Goal: Task Accomplishment & Management: Complete application form

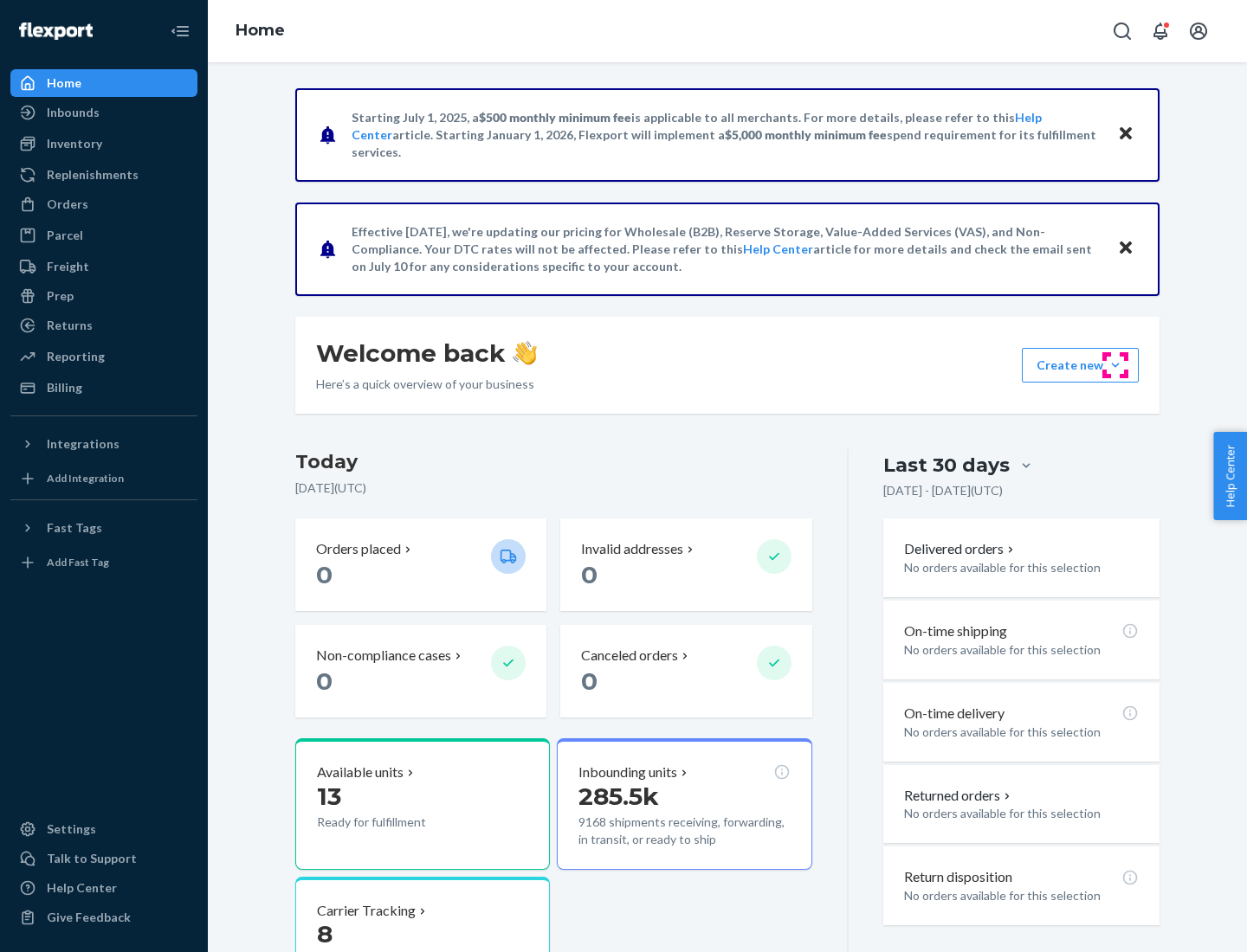
click at [1115, 365] on button "Create new Create new inbound Create new order Create new product" at bounding box center [1080, 365] width 116 height 34
click at [104, 113] on div "Inbounds" at bounding box center [104, 113] width 184 height 24
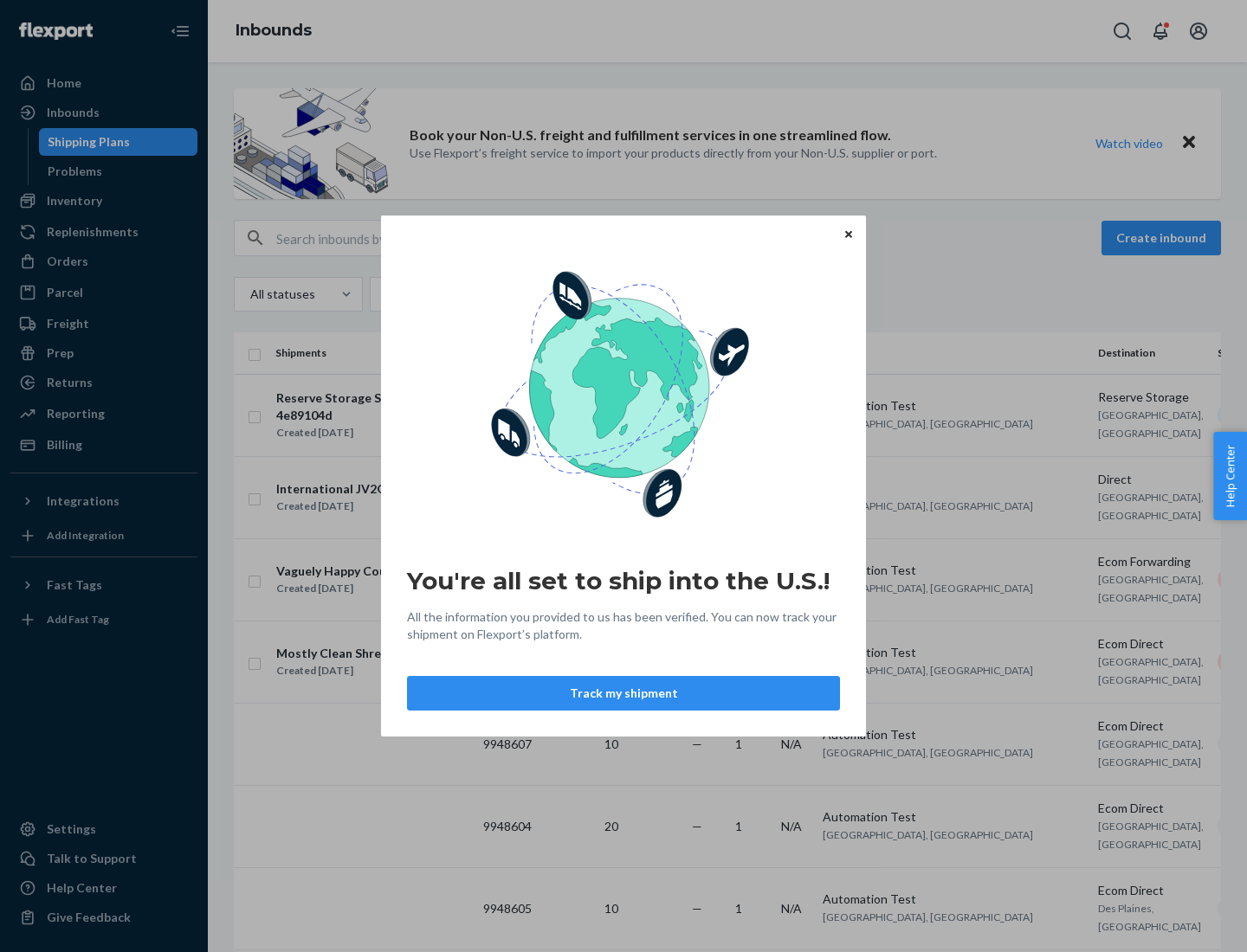
click at [624, 694] on button "Track my shipment" at bounding box center [624, 693] width 433 height 34
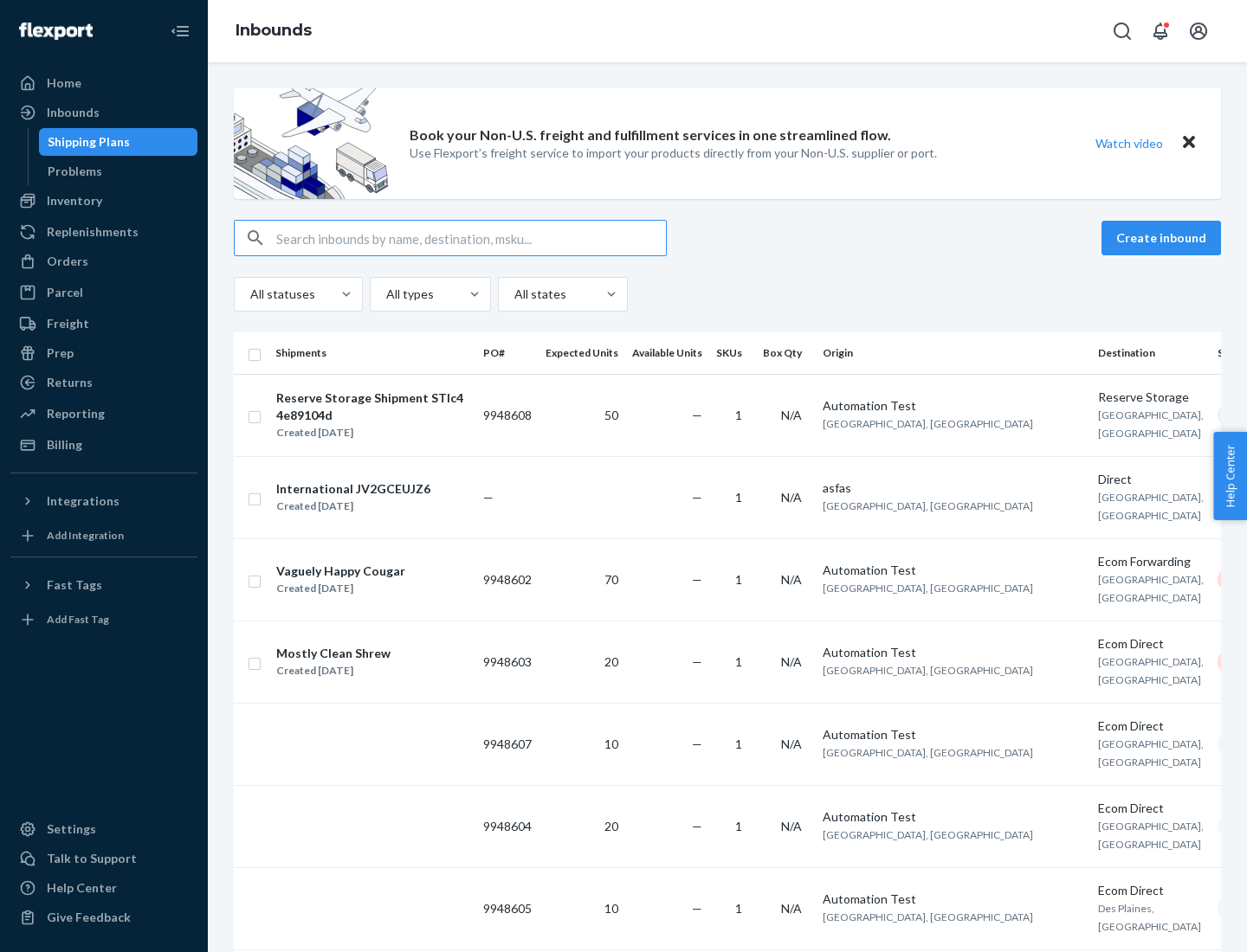
click at [1164, 238] on button "Create inbound" at bounding box center [1161, 238] width 119 height 34
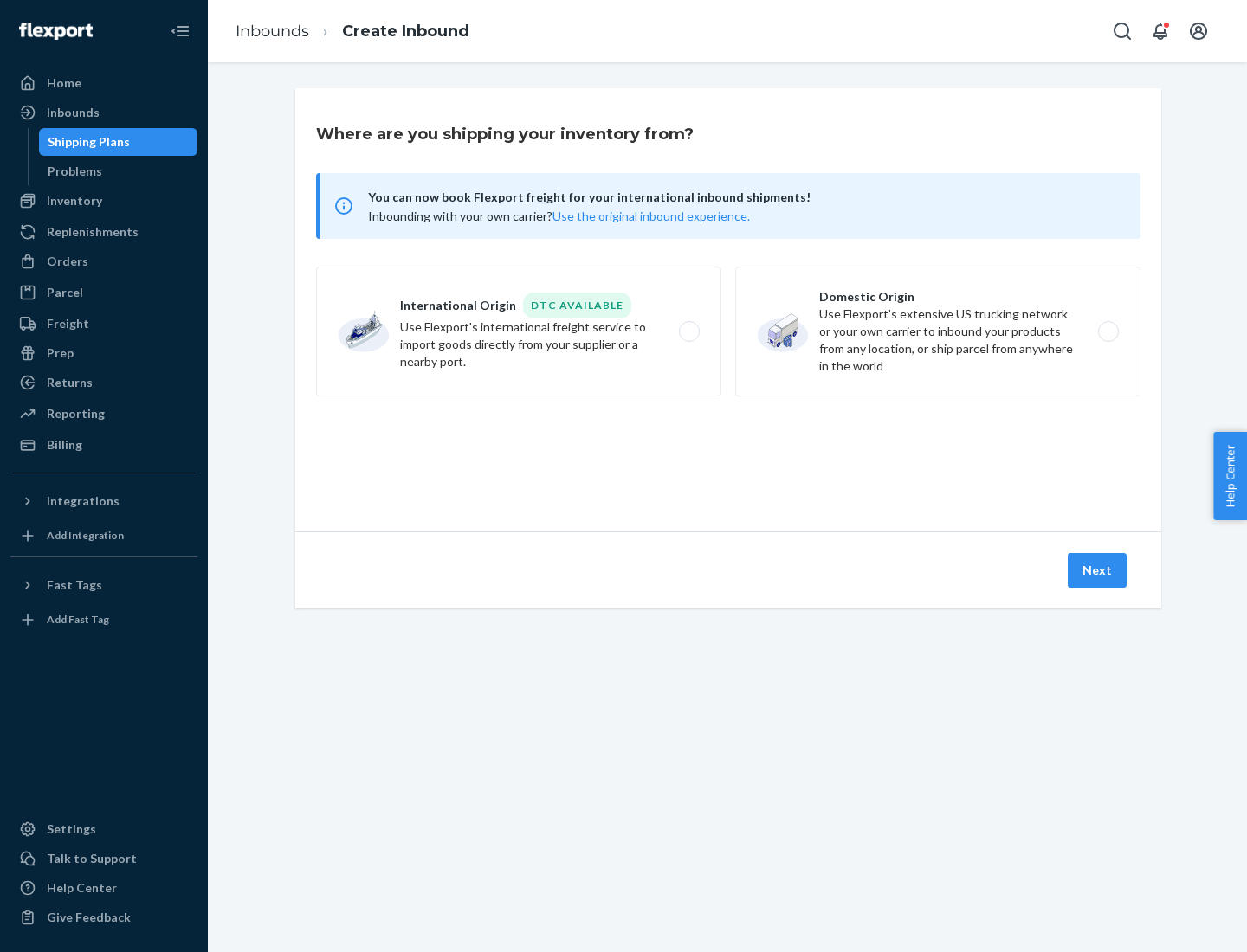
click at [519, 332] on label "International Origin DTC Available Use Flexport's international freight service…" at bounding box center [519, 331] width 405 height 130
click at [688, 332] on input "International Origin DTC Available Use Flexport's international freight service…" at bounding box center [693, 331] width 11 height 11
radio input "true"
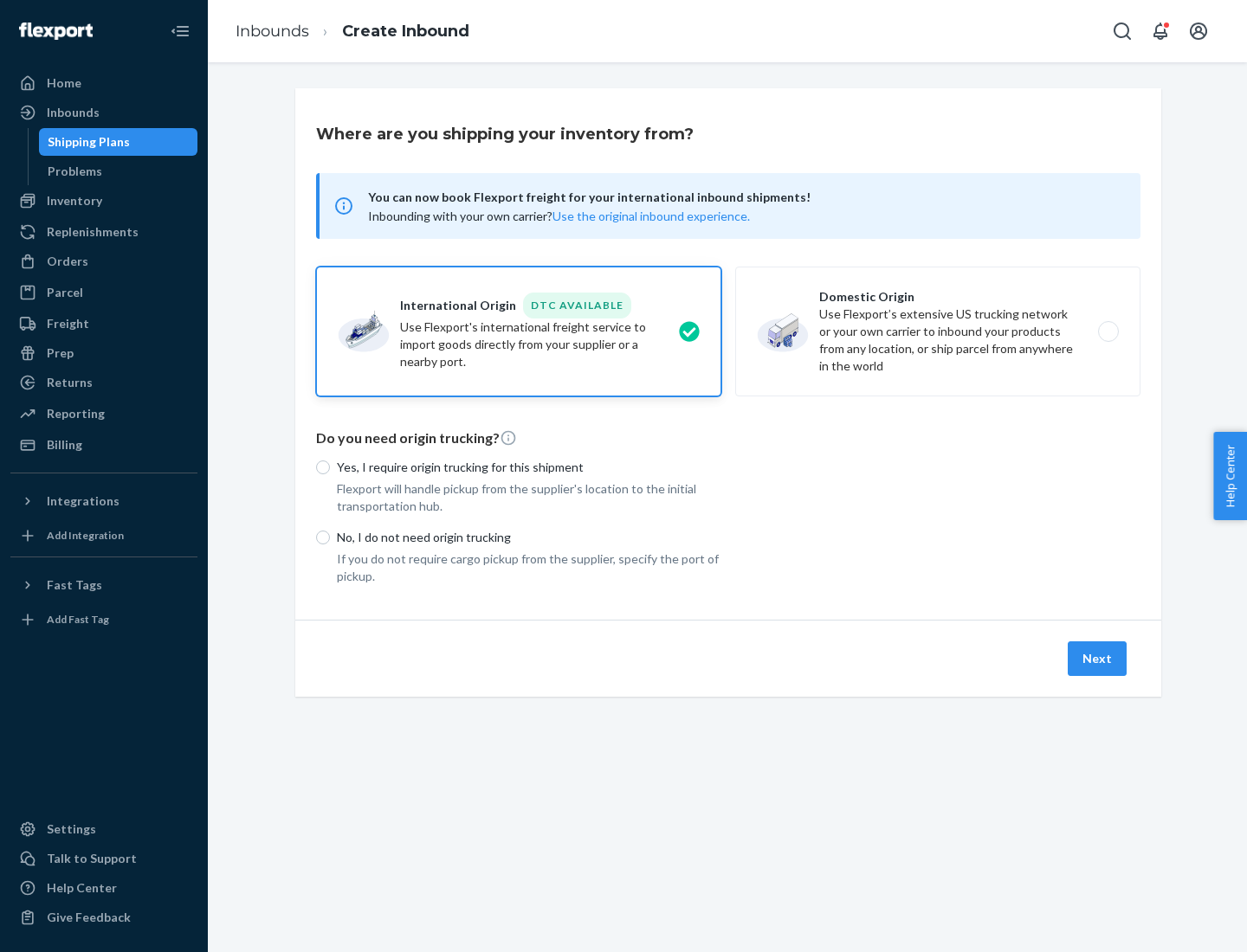
click at [529, 536] on p "No, I do not need origin trucking" at bounding box center [529, 537] width 385 height 18
click at [330, 536] on input "No, I do not need origin trucking" at bounding box center [323, 537] width 14 height 14
radio input "true"
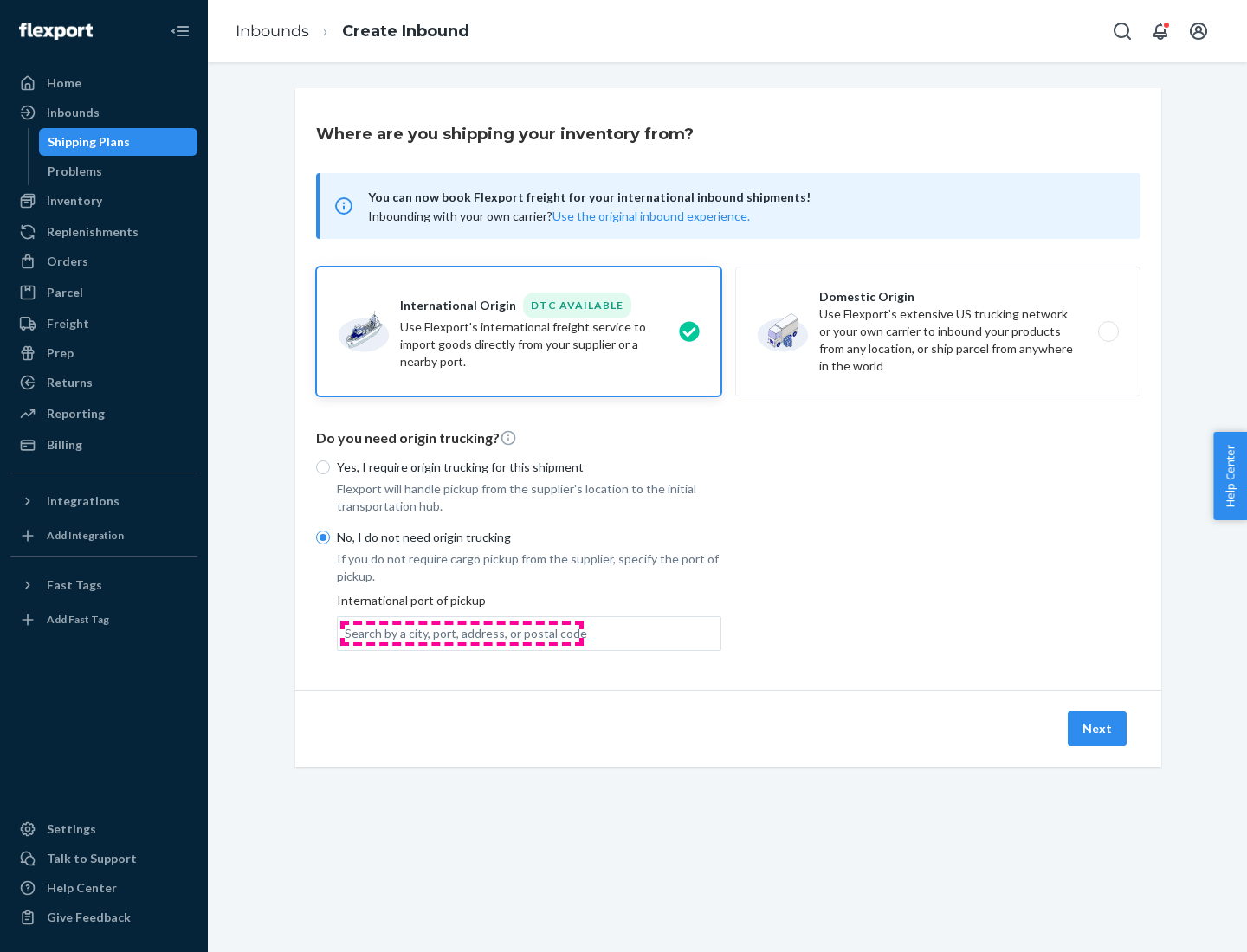
click at [461, 633] on div "Search by a city, port, address, or postal code" at bounding box center [466, 634] width 243 height 18
click at [346, 633] on input "Search by a city, port, address, or postal code" at bounding box center [346, 634] width 2 height 18
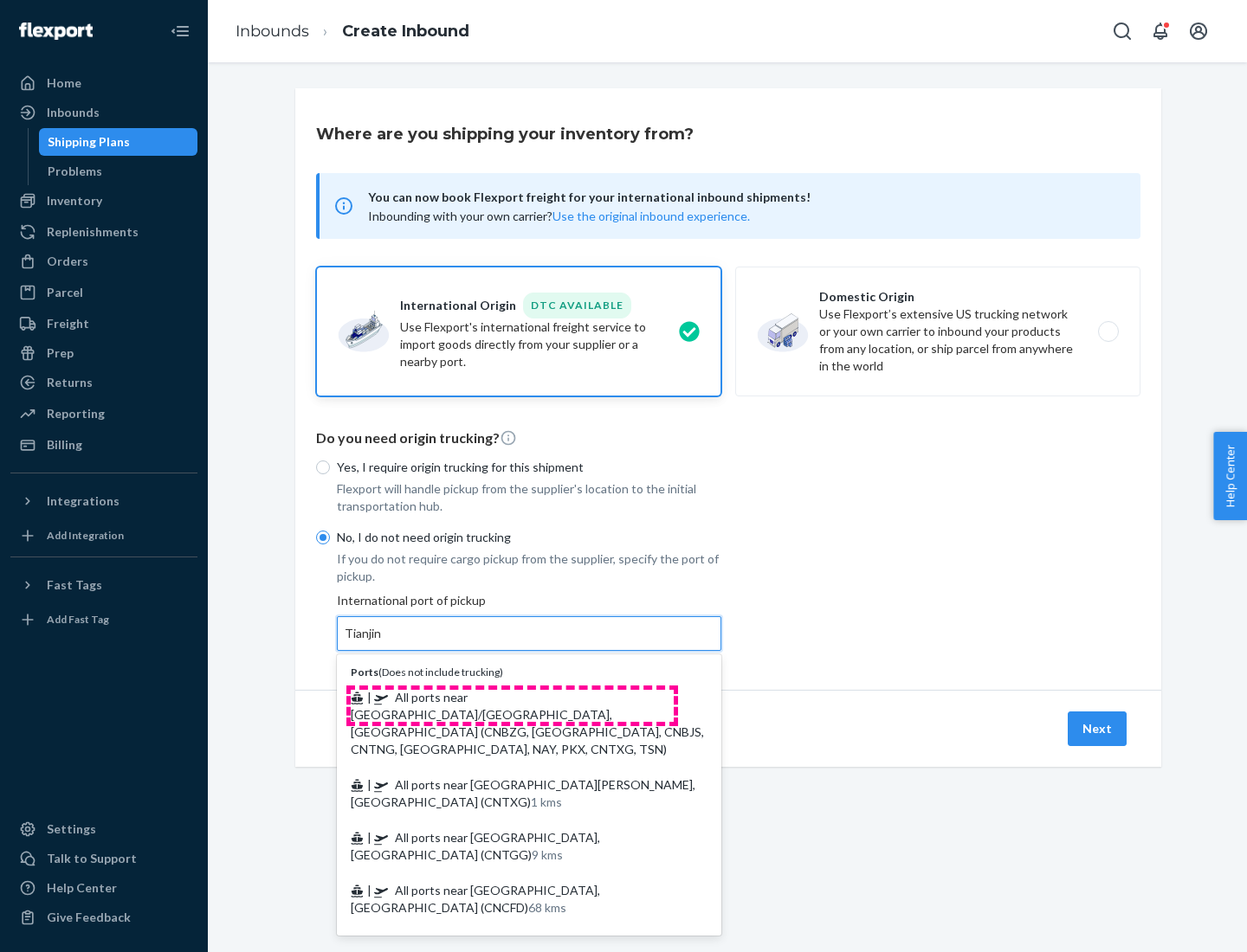
click at [512, 697] on span "| All ports near [GEOGRAPHIC_DATA]/[GEOGRAPHIC_DATA], [GEOGRAPHIC_DATA] (CNBZG,…" at bounding box center [527, 723] width 353 height 67
click at [383, 642] on input "Tianjin" at bounding box center [363, 634] width 38 height 18
type input "All ports near [GEOGRAPHIC_DATA]/[GEOGRAPHIC_DATA], [GEOGRAPHIC_DATA] (CNBZG, […"
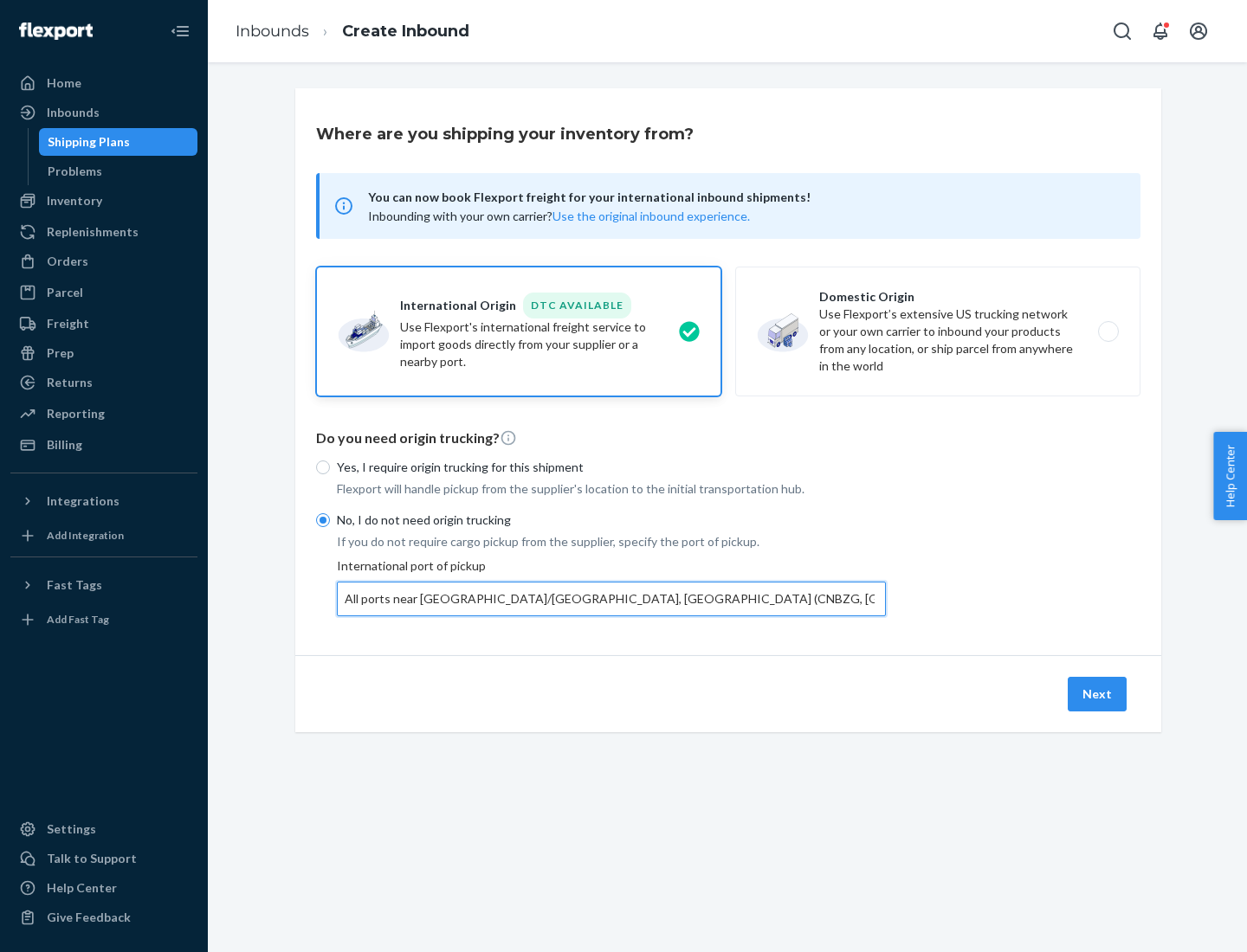
click at [1098, 694] on button "Next" at bounding box center [1097, 694] width 59 height 34
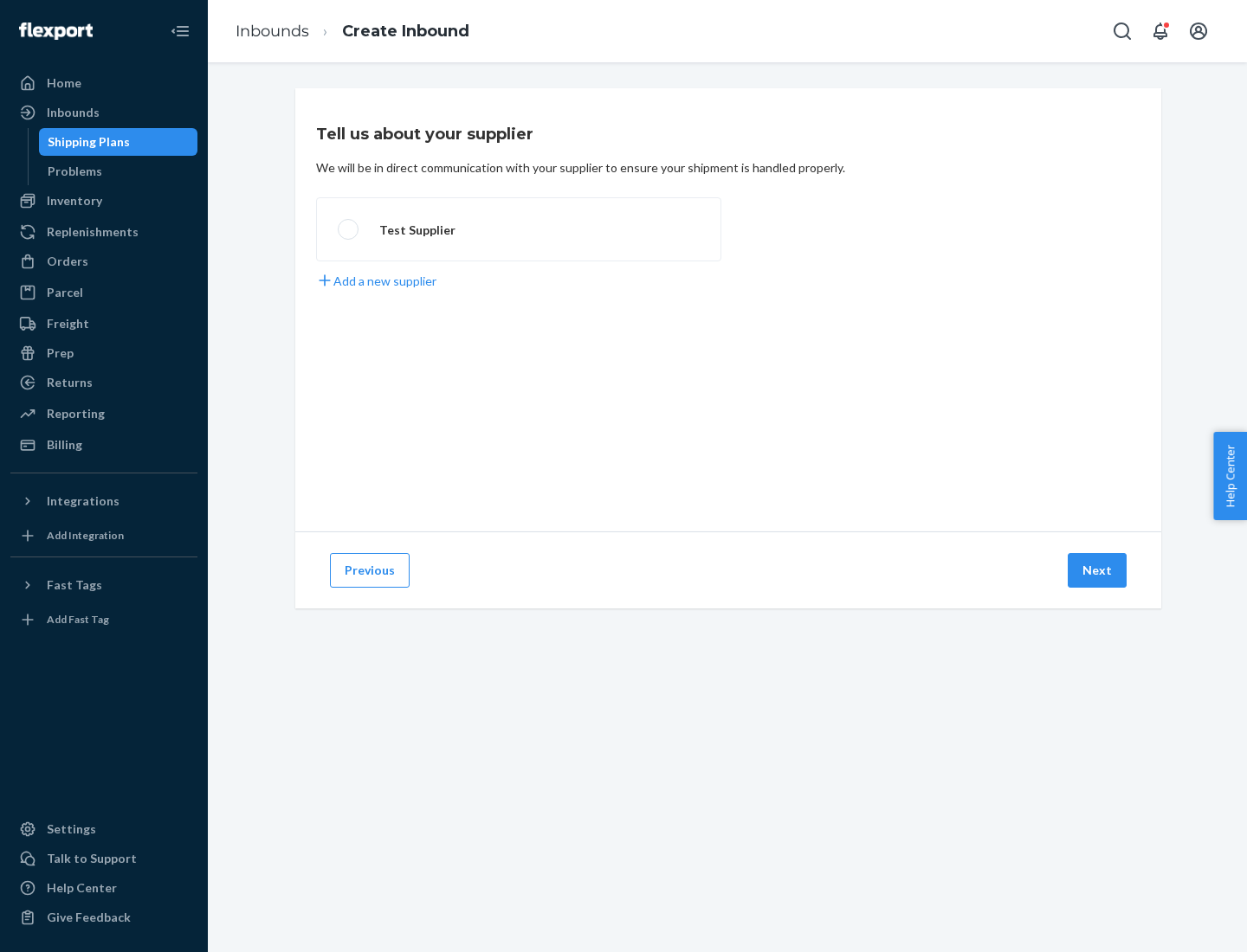
click at [519, 229] on label "Test Supplier" at bounding box center [519, 229] width 405 height 64
click at [348, 229] on input "Test Supplier" at bounding box center [343, 229] width 11 height 11
radio input "true"
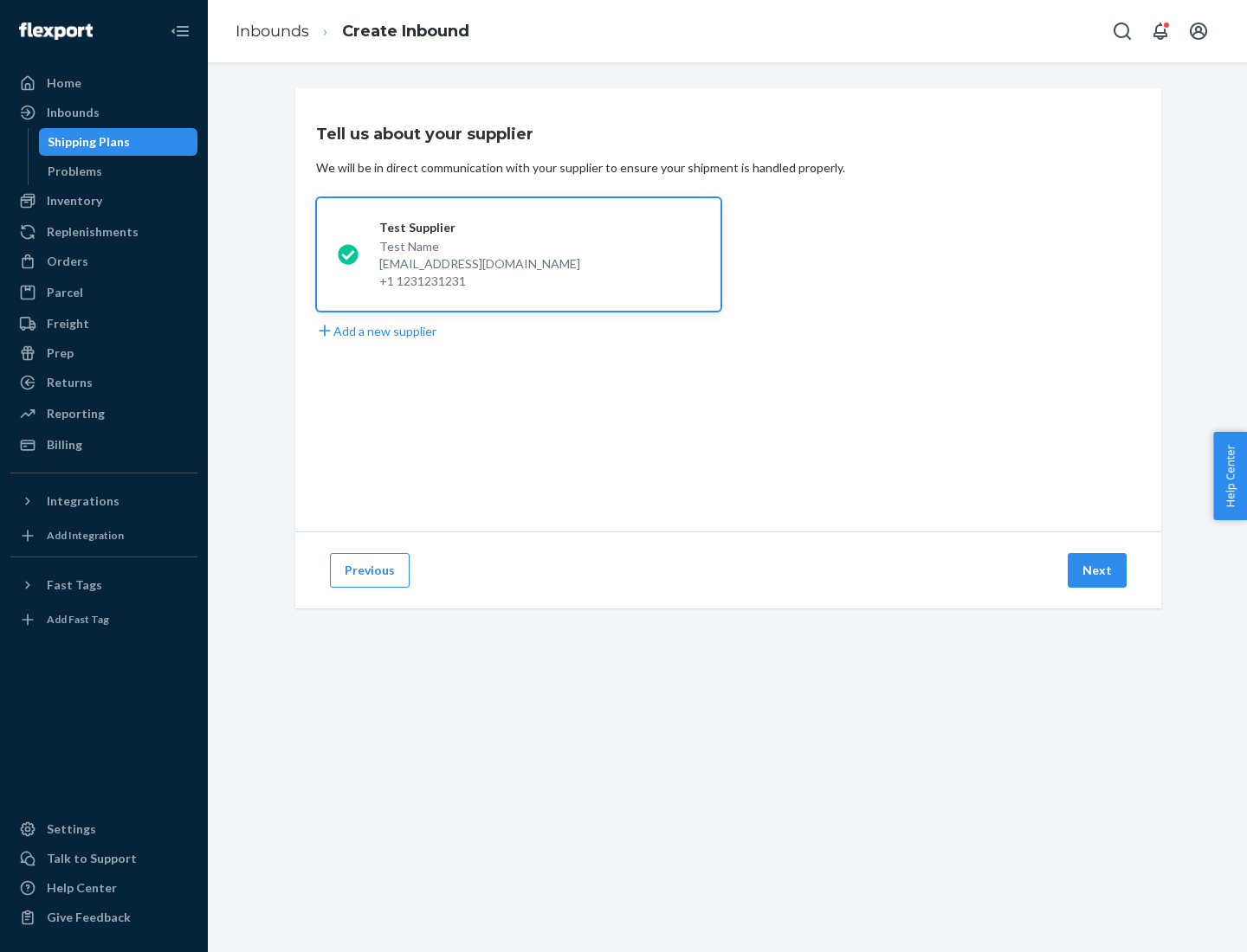
click at [1098, 570] on button "Next" at bounding box center [1097, 569] width 59 height 34
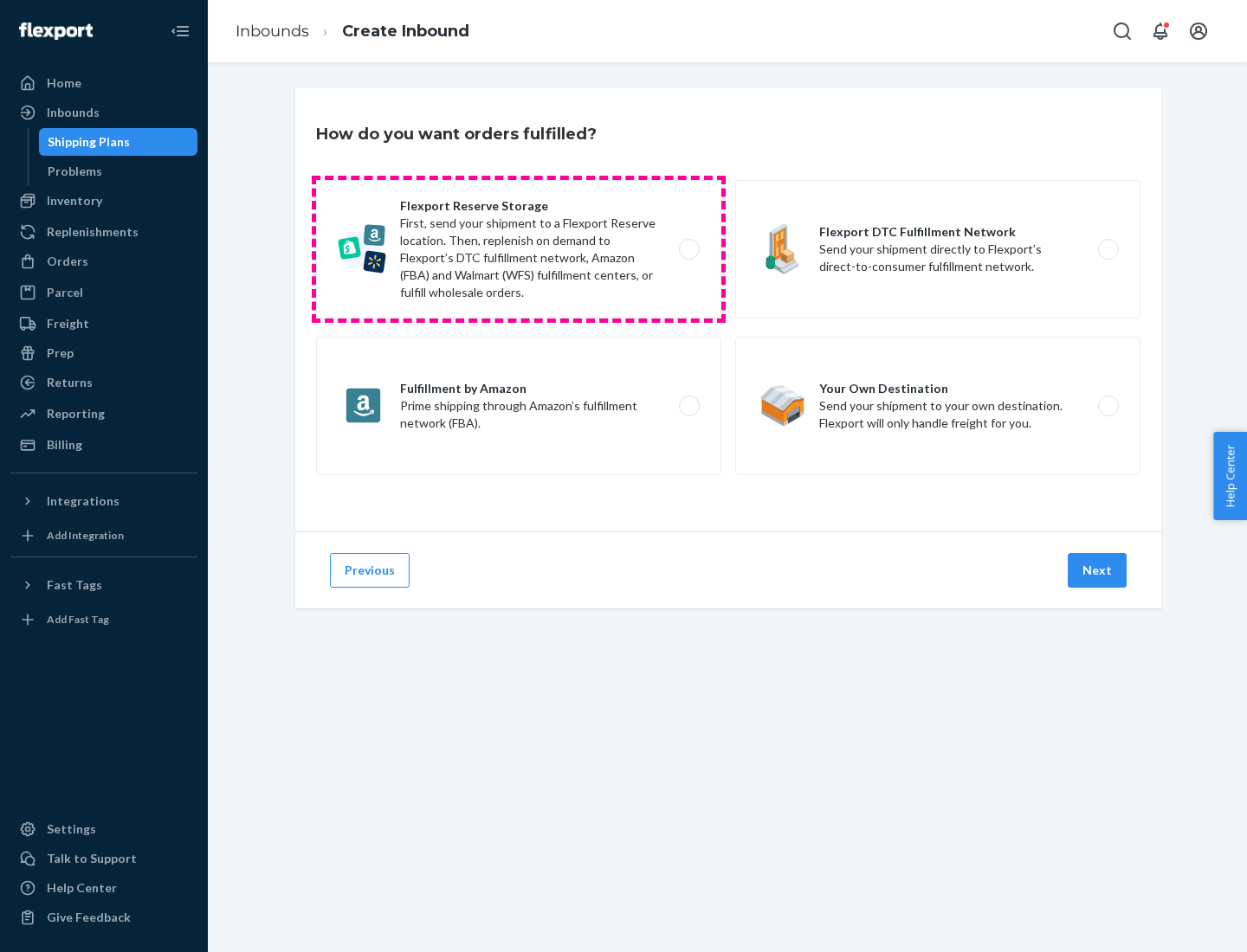
click at [519, 249] on label "Flexport Reserve Storage First, send your shipment to a Flexport Reserve locati…" at bounding box center [519, 249] width 405 height 139
click at [688, 249] on input "Flexport Reserve Storage First, send your shipment to a Flexport Reserve locati…" at bounding box center [693, 249] width 11 height 11
radio input "true"
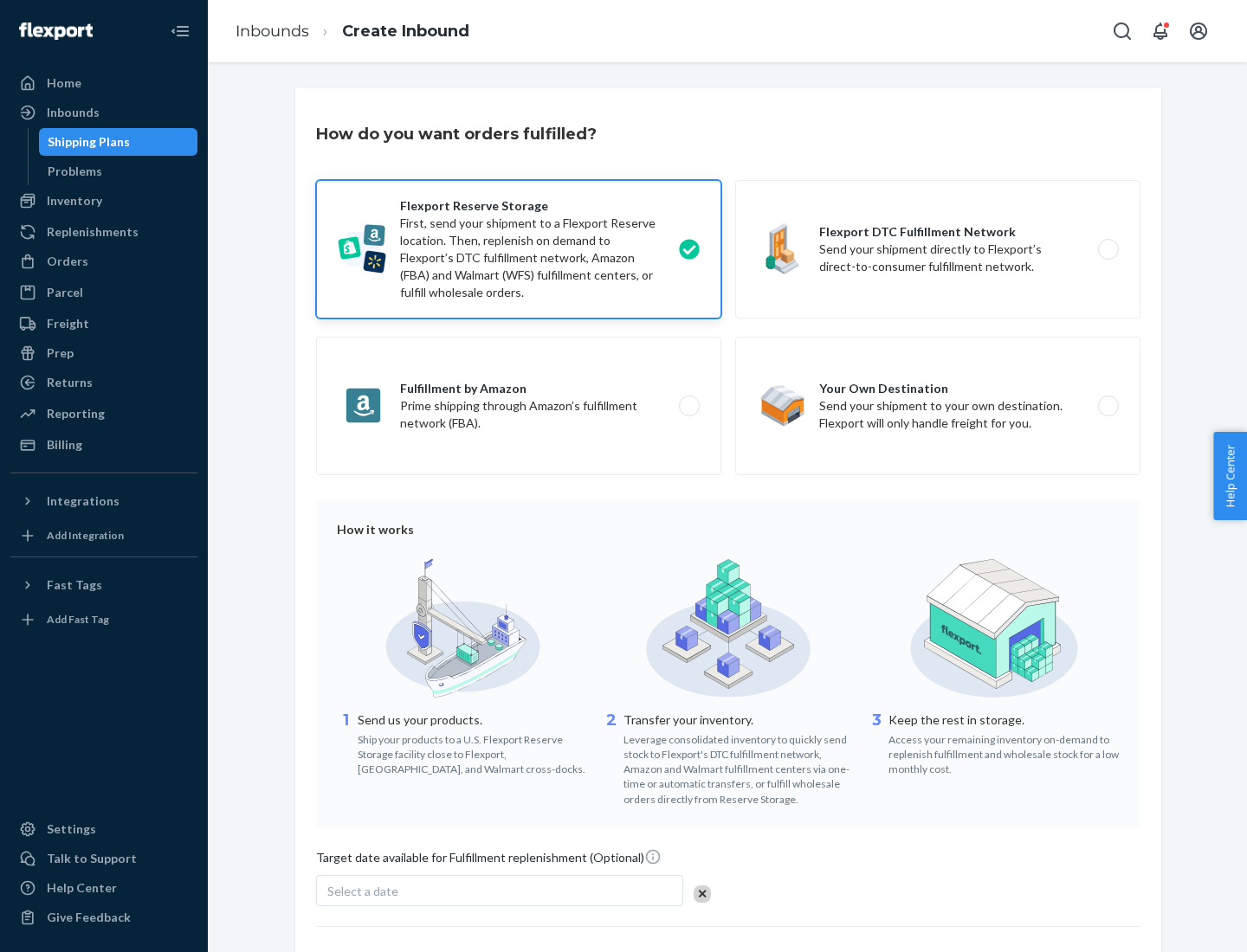
scroll to position [142, 0]
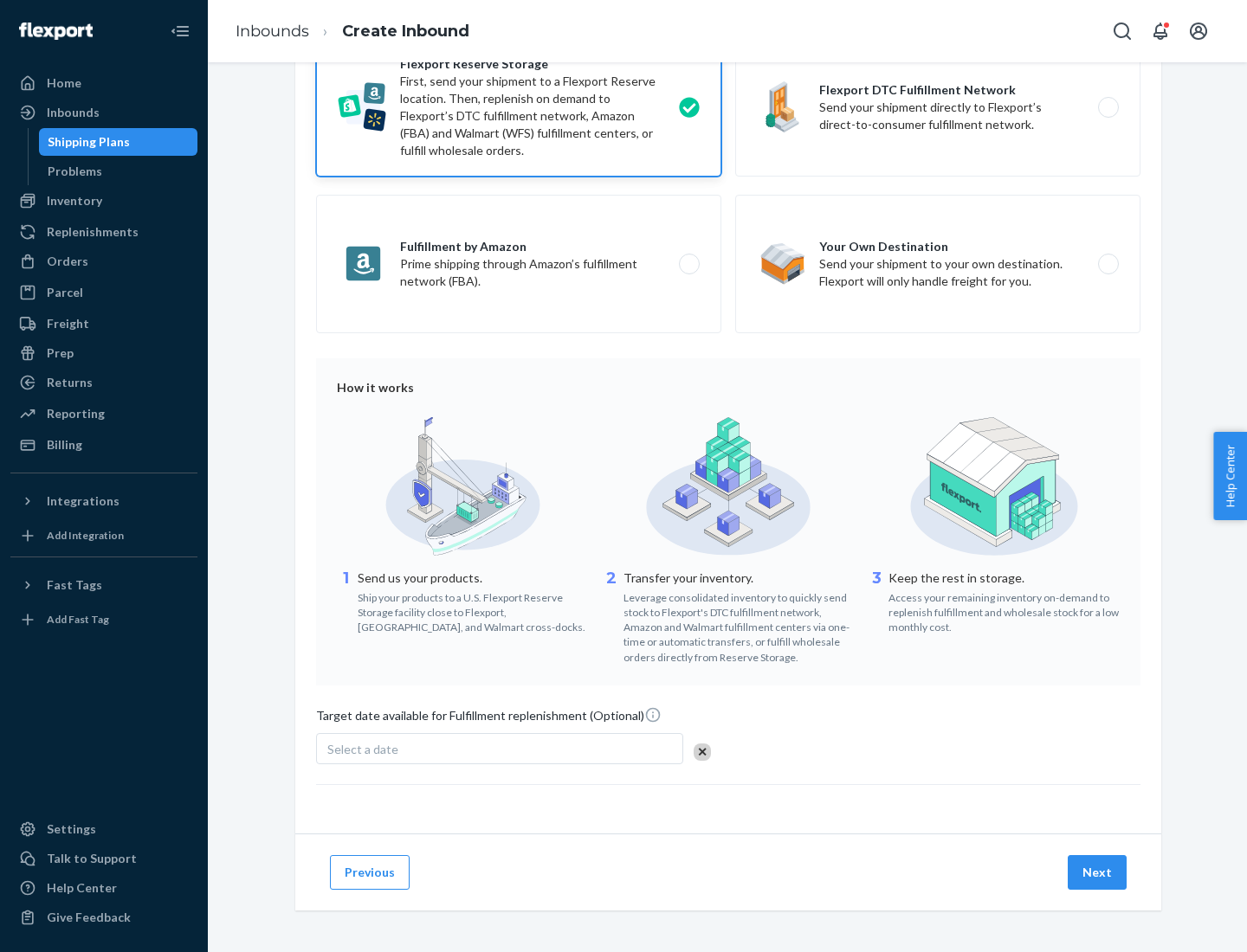
click at [1098, 872] on button "Next" at bounding box center [1097, 872] width 59 height 34
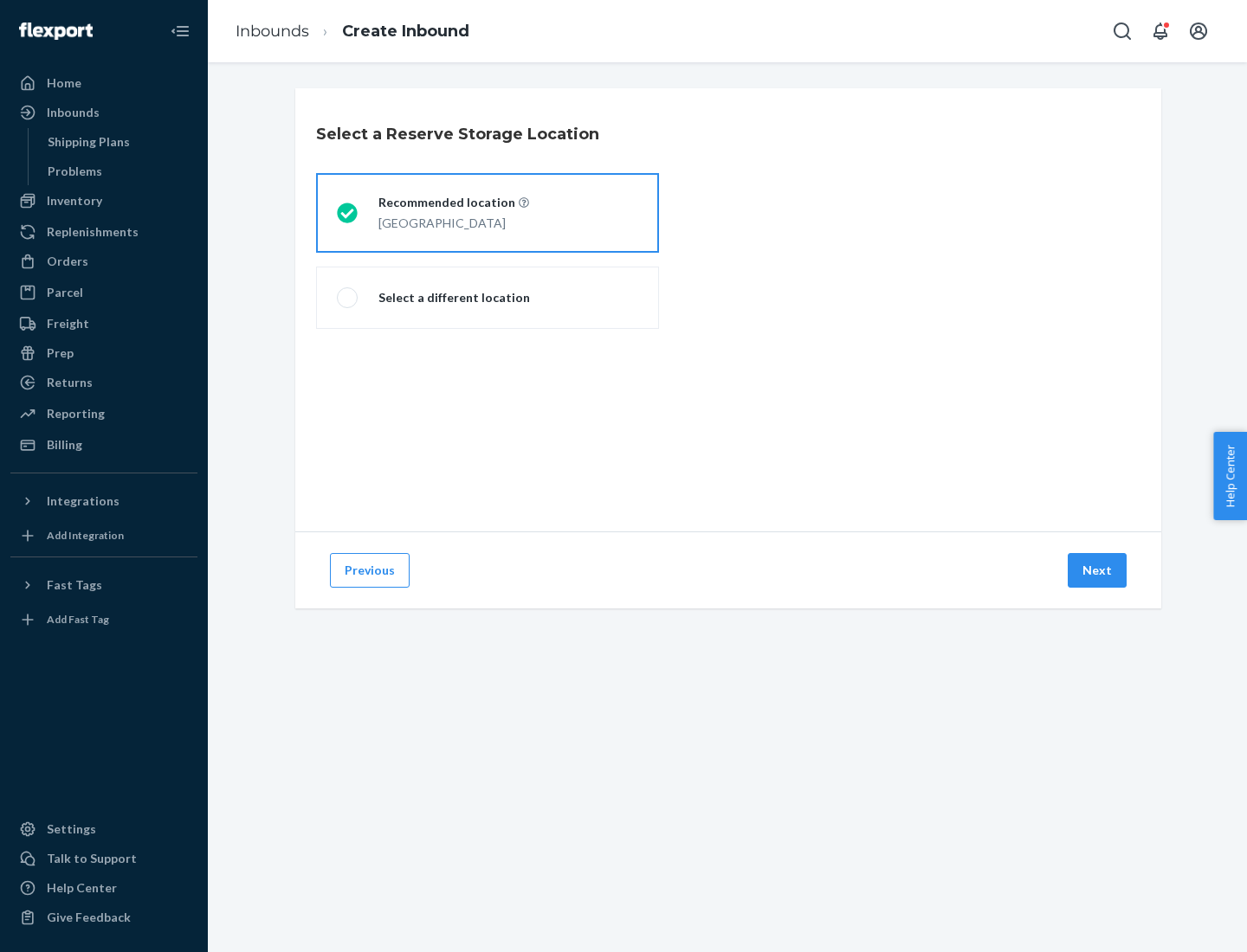
click at [487, 213] on div "[GEOGRAPHIC_DATA]" at bounding box center [454, 221] width 151 height 21
click at [348, 213] on input "Recommended location [GEOGRAPHIC_DATA]" at bounding box center [342, 212] width 11 height 11
click at [1098, 570] on button "Next" at bounding box center [1097, 569] width 59 height 34
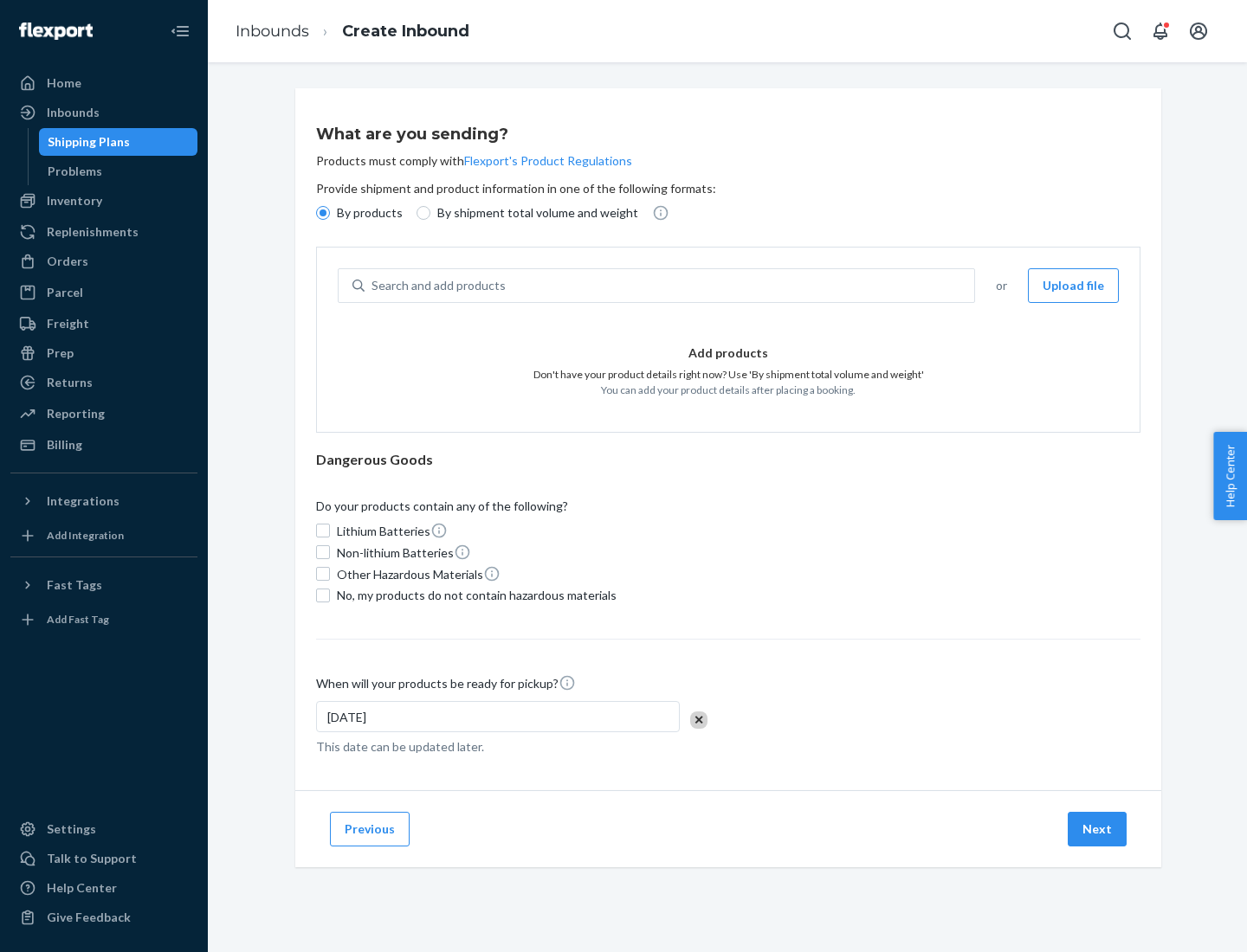
click at [670, 286] on div "Search and add products" at bounding box center [669, 286] width 610 height 31
click at [373, 286] on input "Search and add products" at bounding box center [372, 286] width 2 height 18
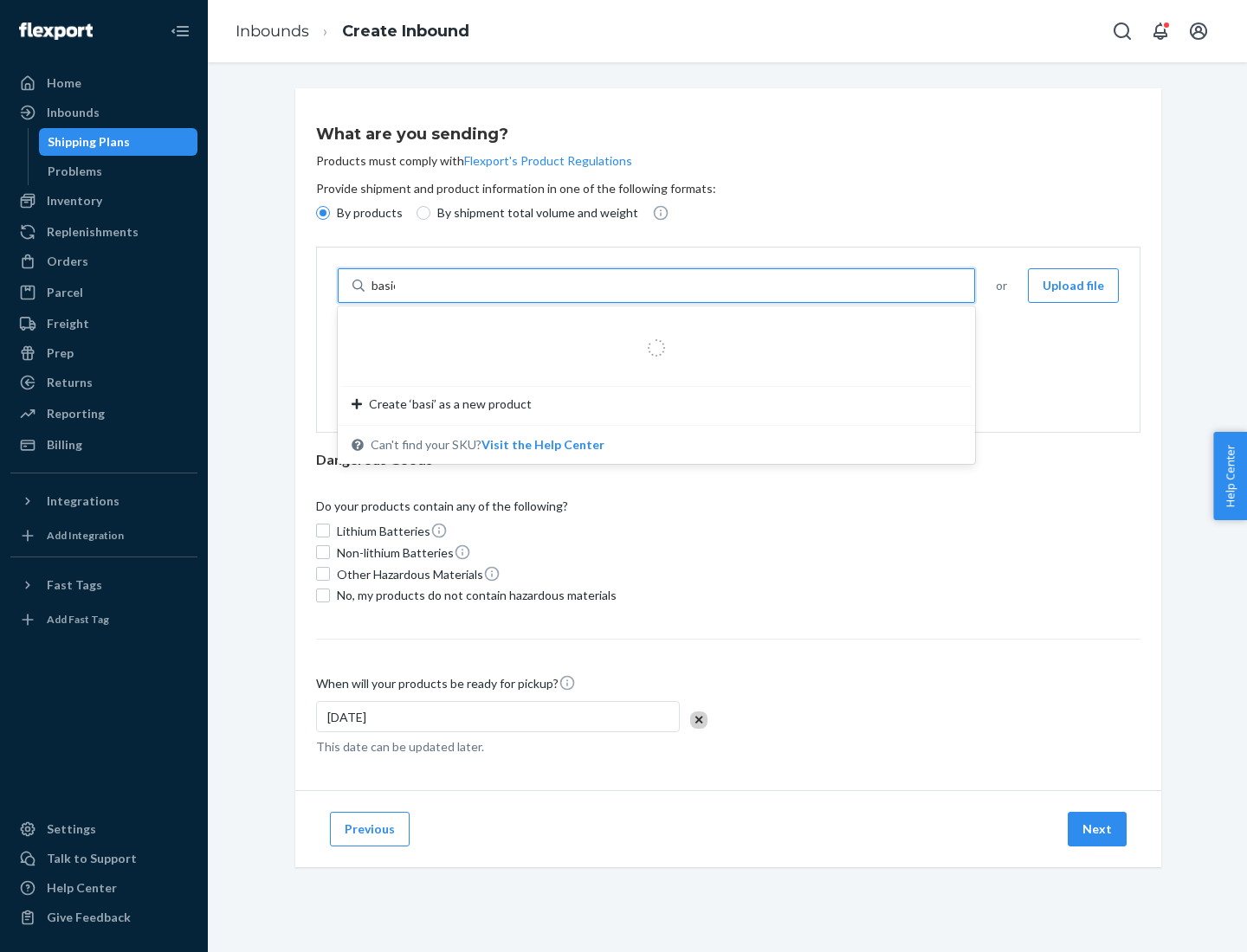
type input "basic"
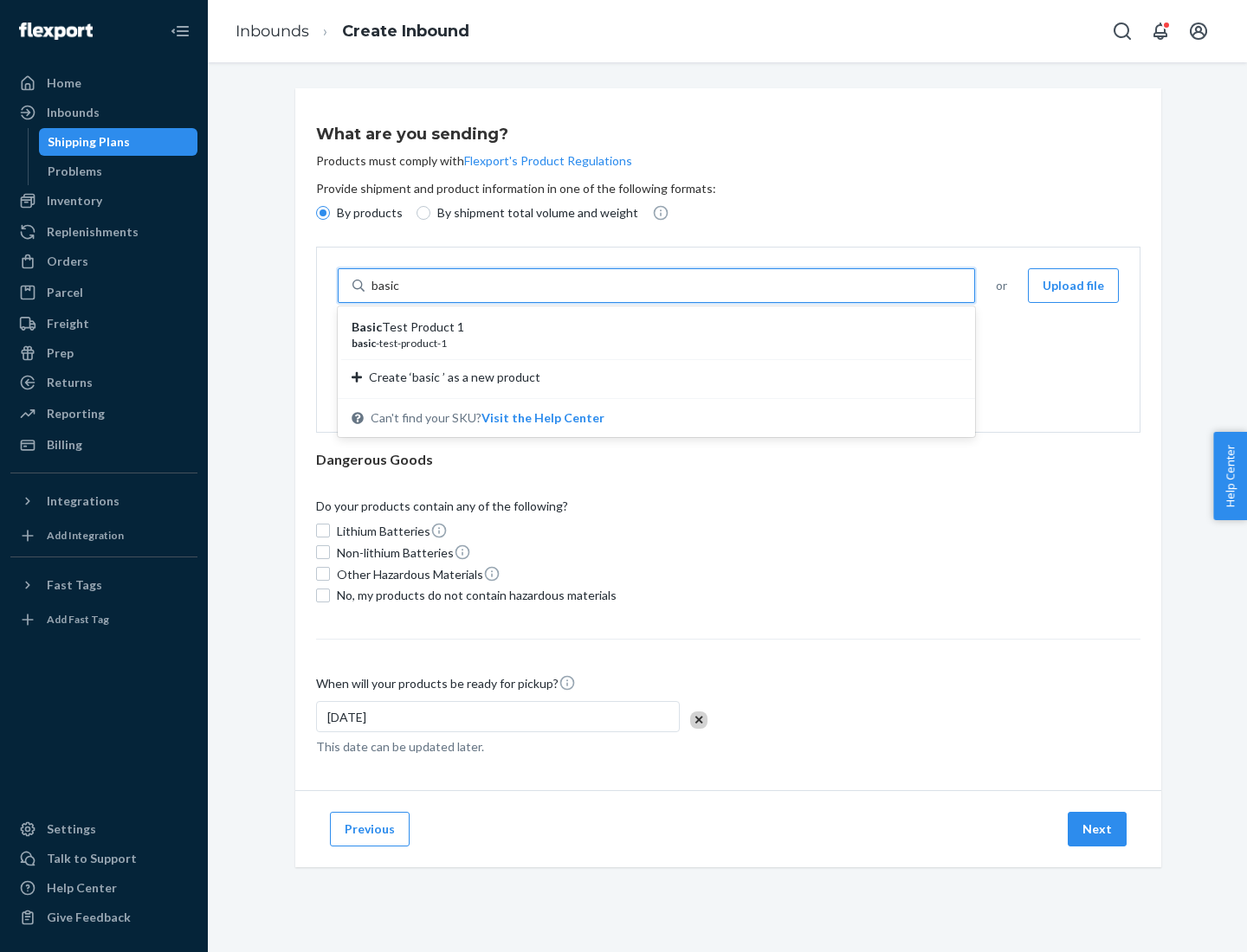
click at [650, 327] on div "Basic Test Product 1" at bounding box center [649, 328] width 596 height 18
click at [402, 295] on input "basic" at bounding box center [387, 286] width 31 height 18
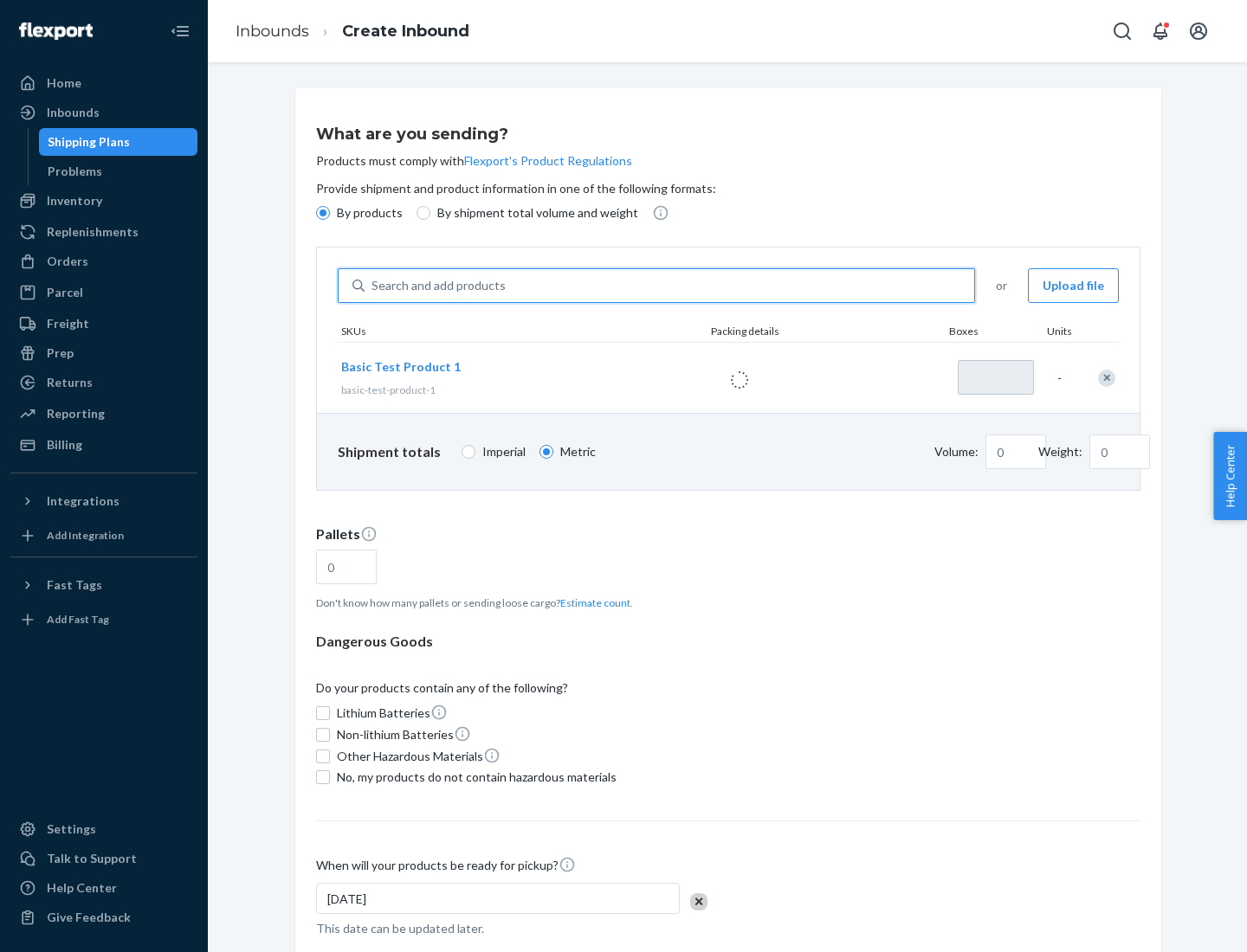
type input "1"
type input "1.09"
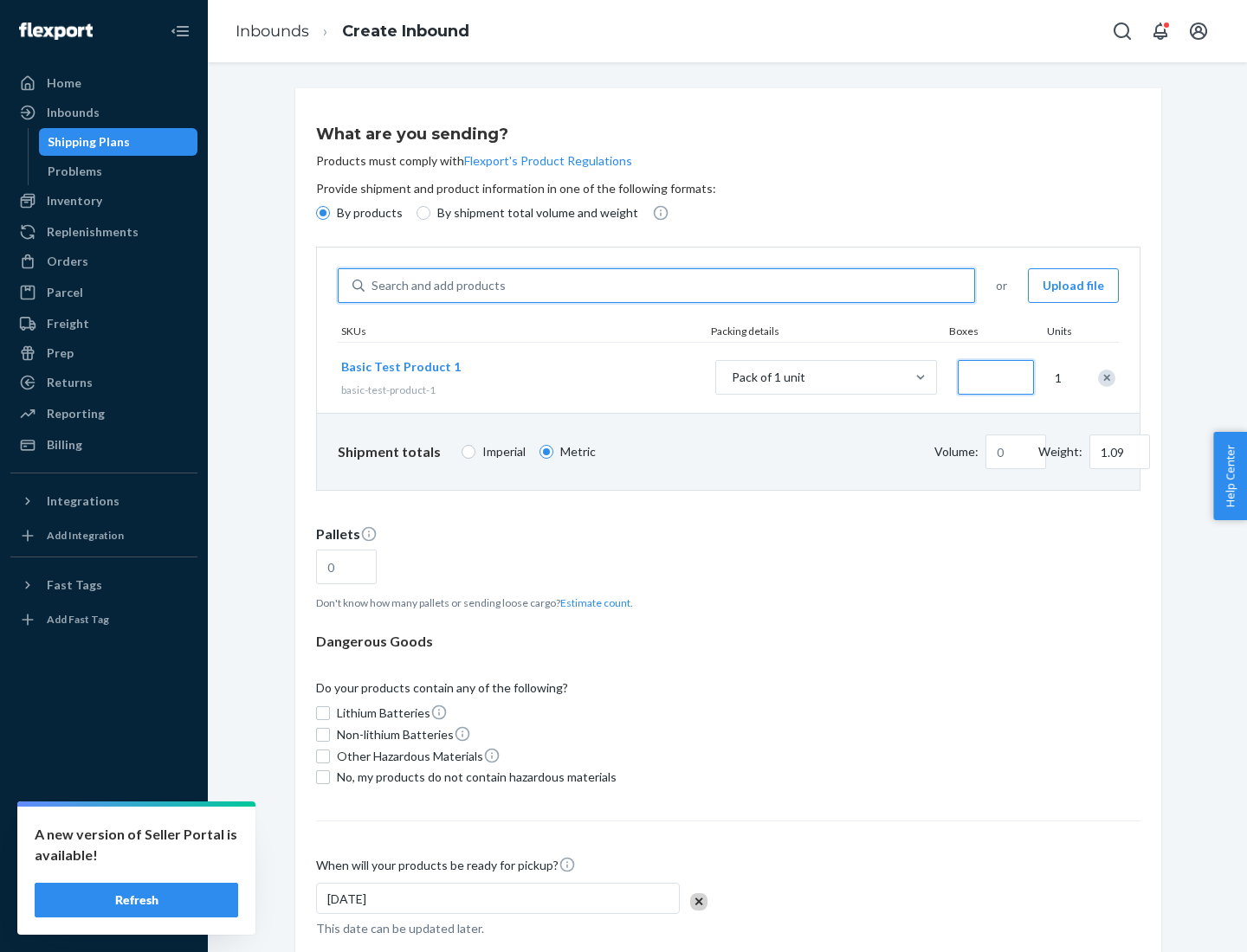
type input "3.27"
type input "3"
type input "0.01"
type input "32.66"
type input "30"
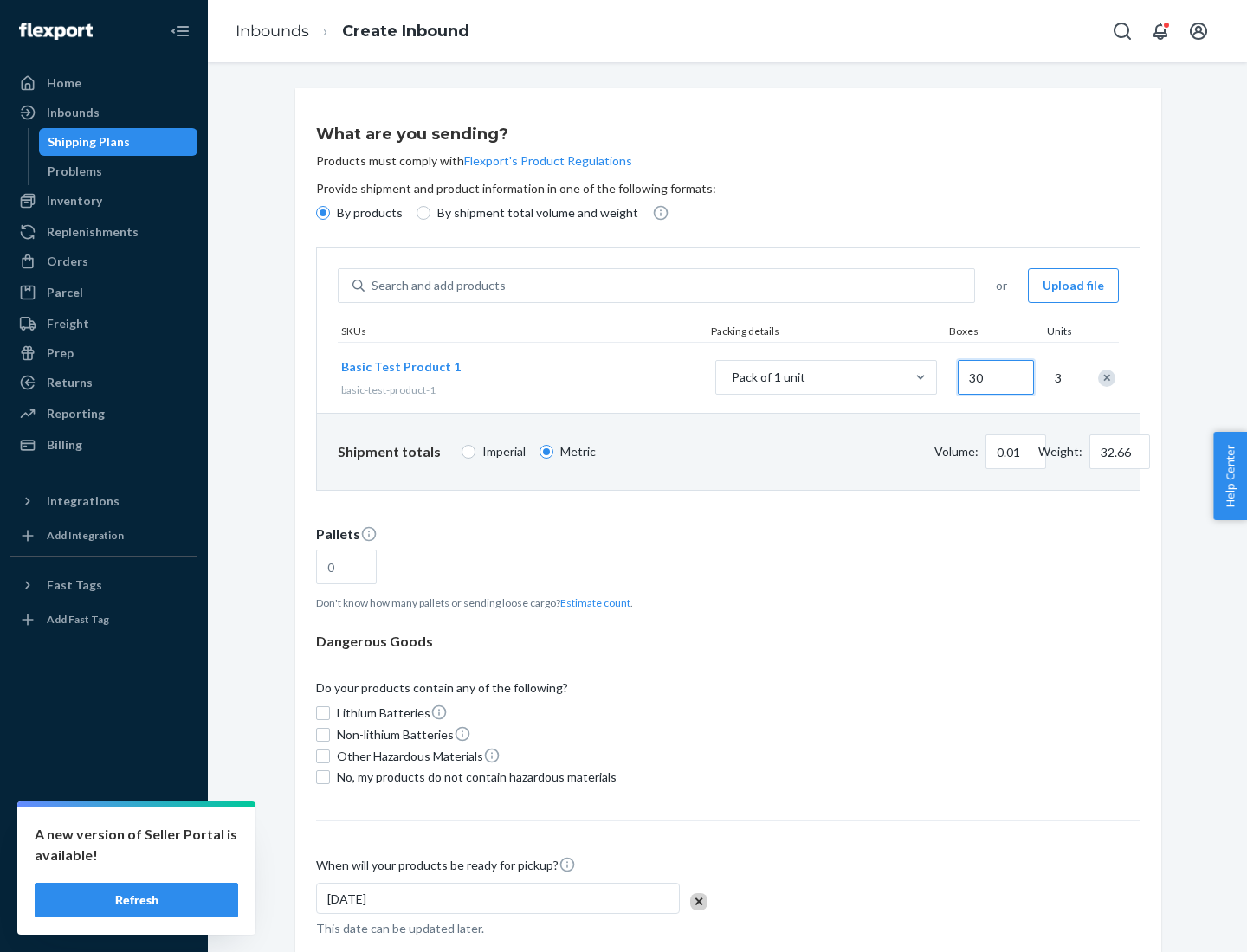
type input "0.07"
type input "326.59"
type input "300"
type input "0.68"
type input "3265.86"
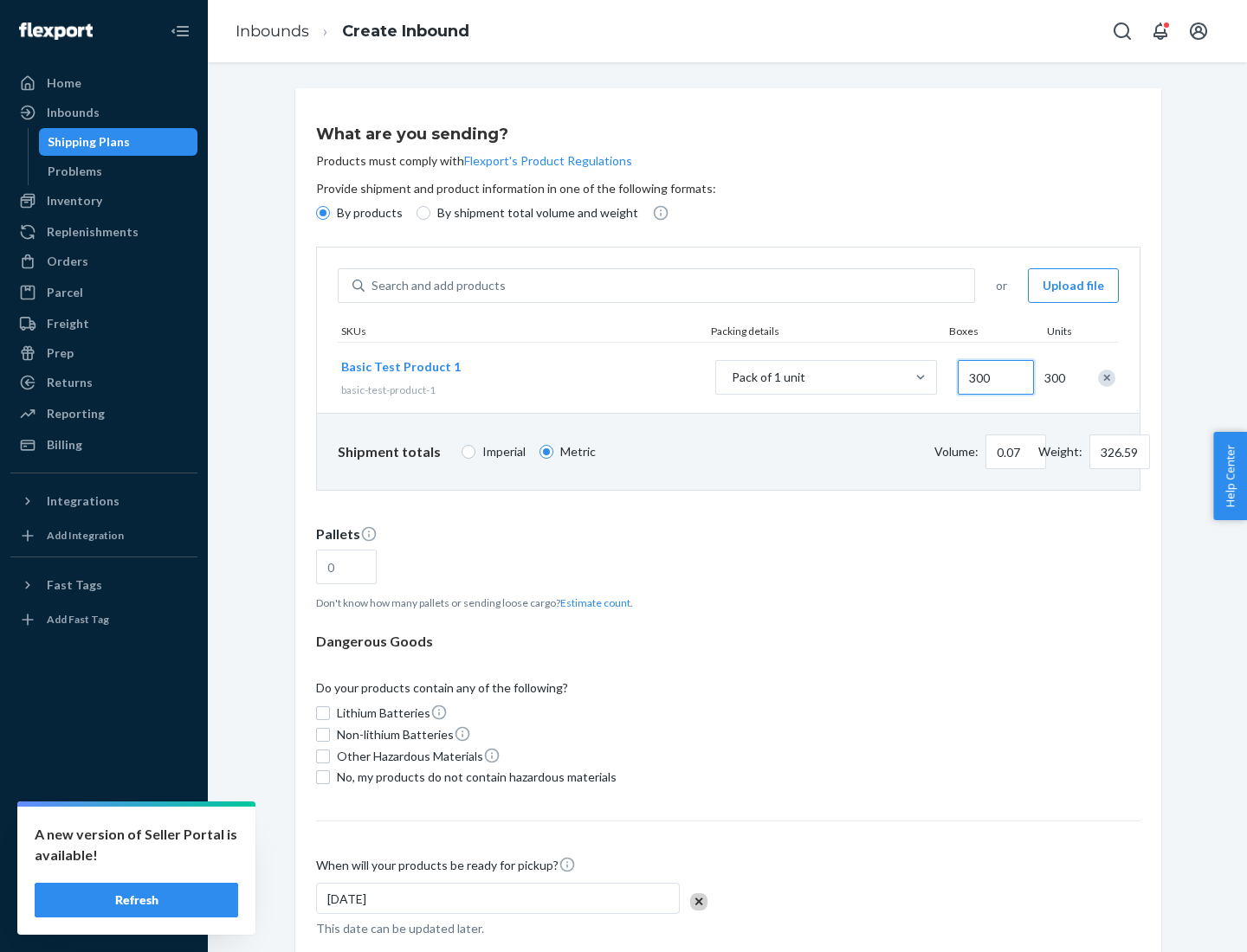
type input "3000"
type input "1.09"
type input "1"
type input "10.89"
type input "10"
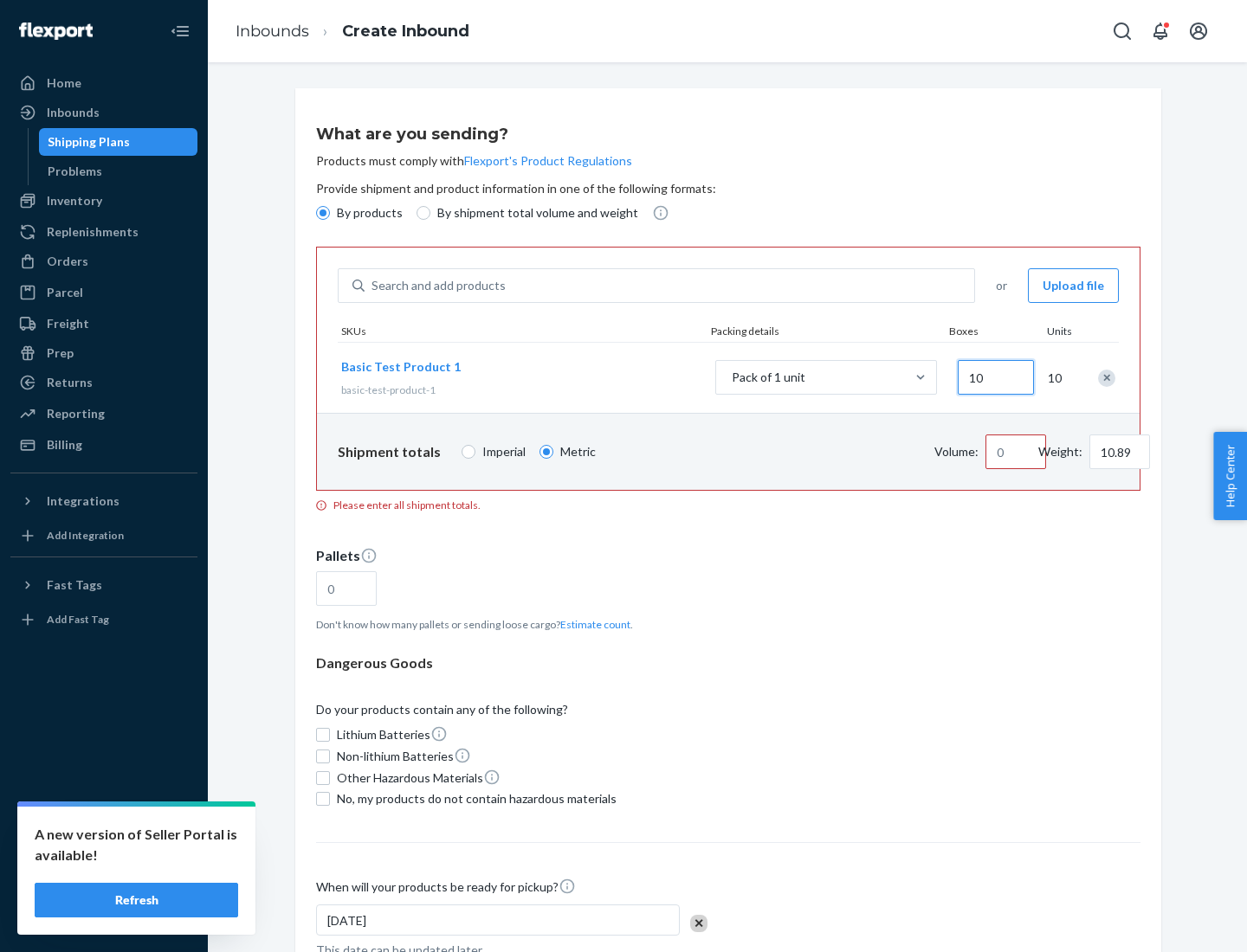
type input "0.02"
type input "108.86"
type input "100"
type input "0.23"
type input "1088.62"
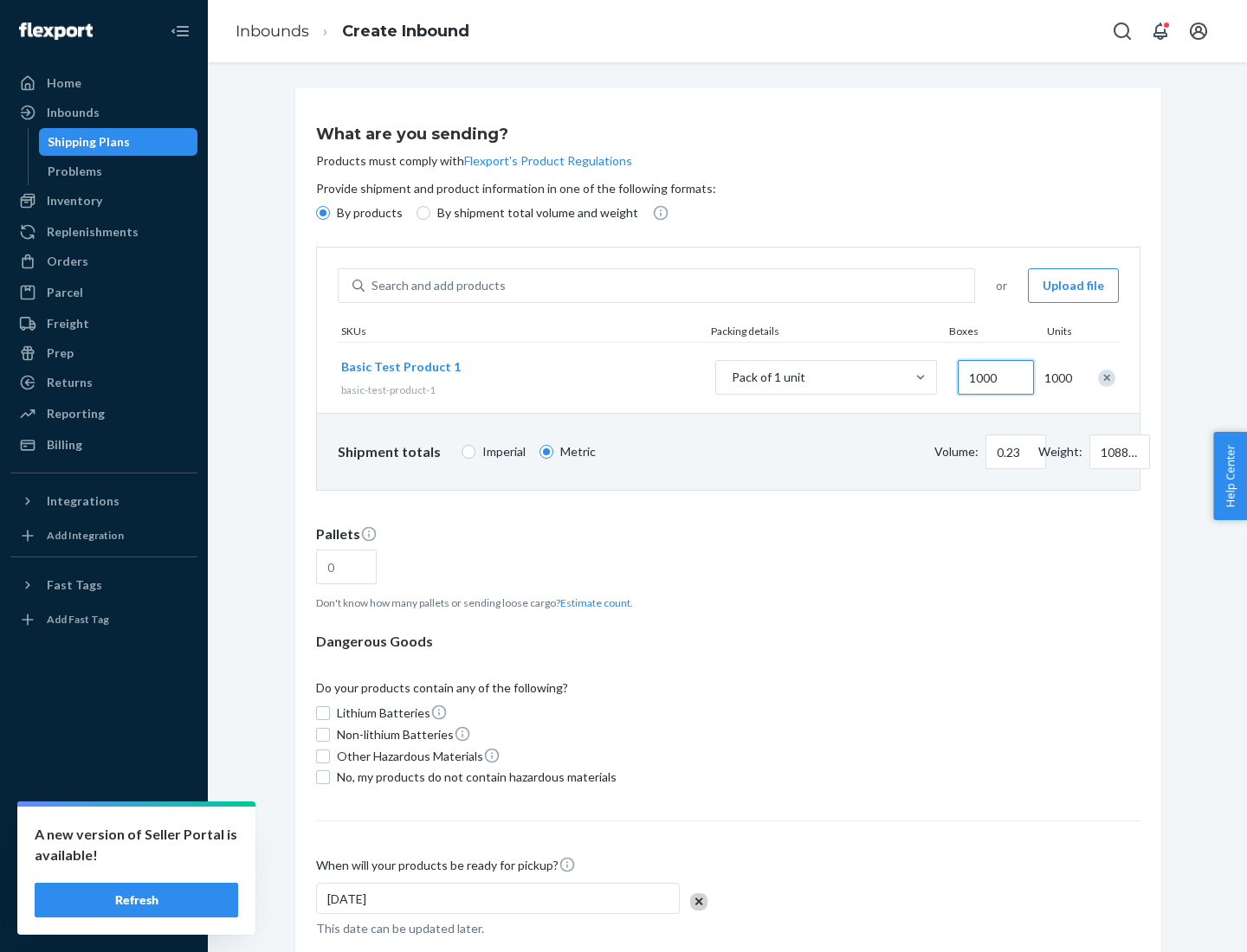
scroll to position [60, 0]
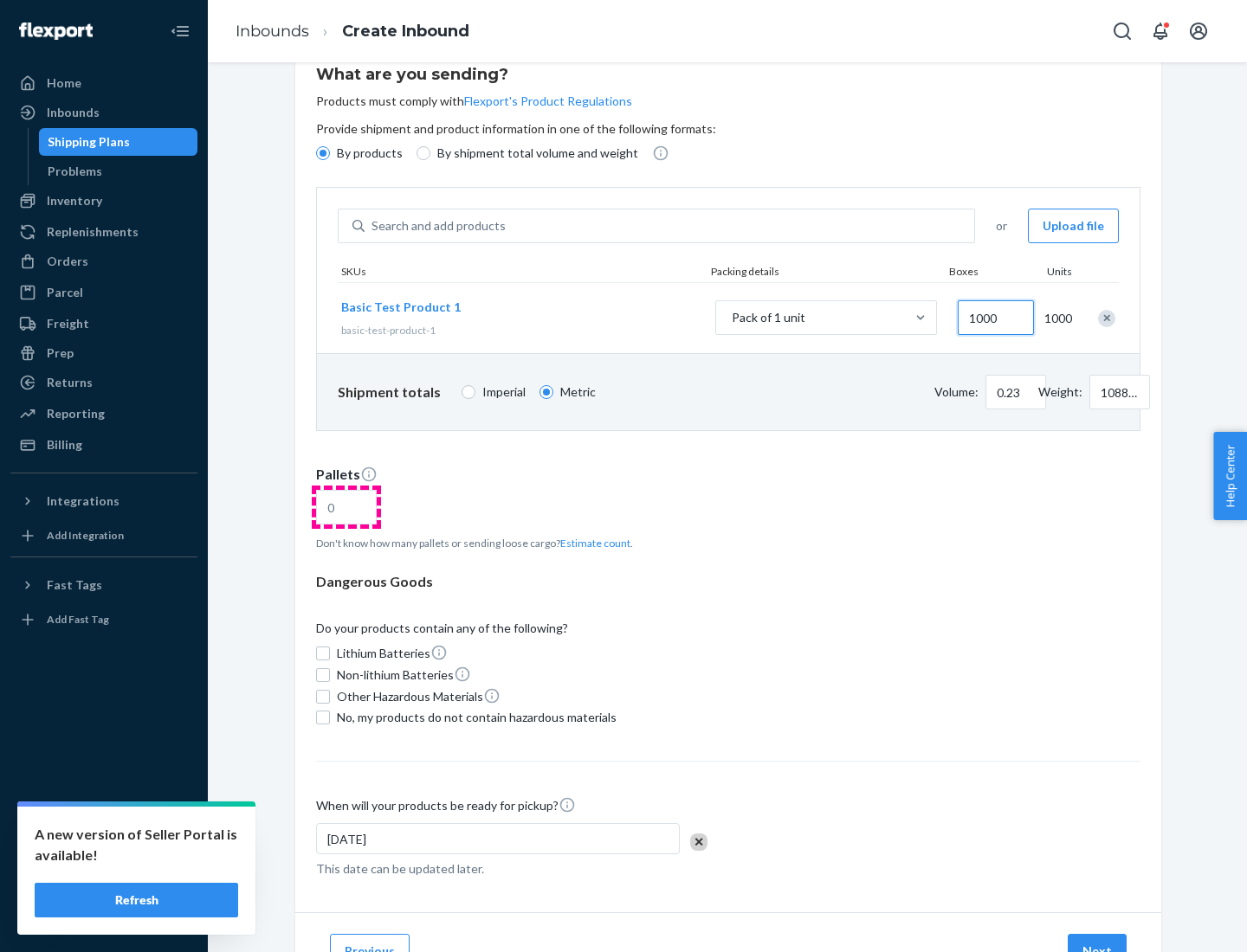
type input "1000"
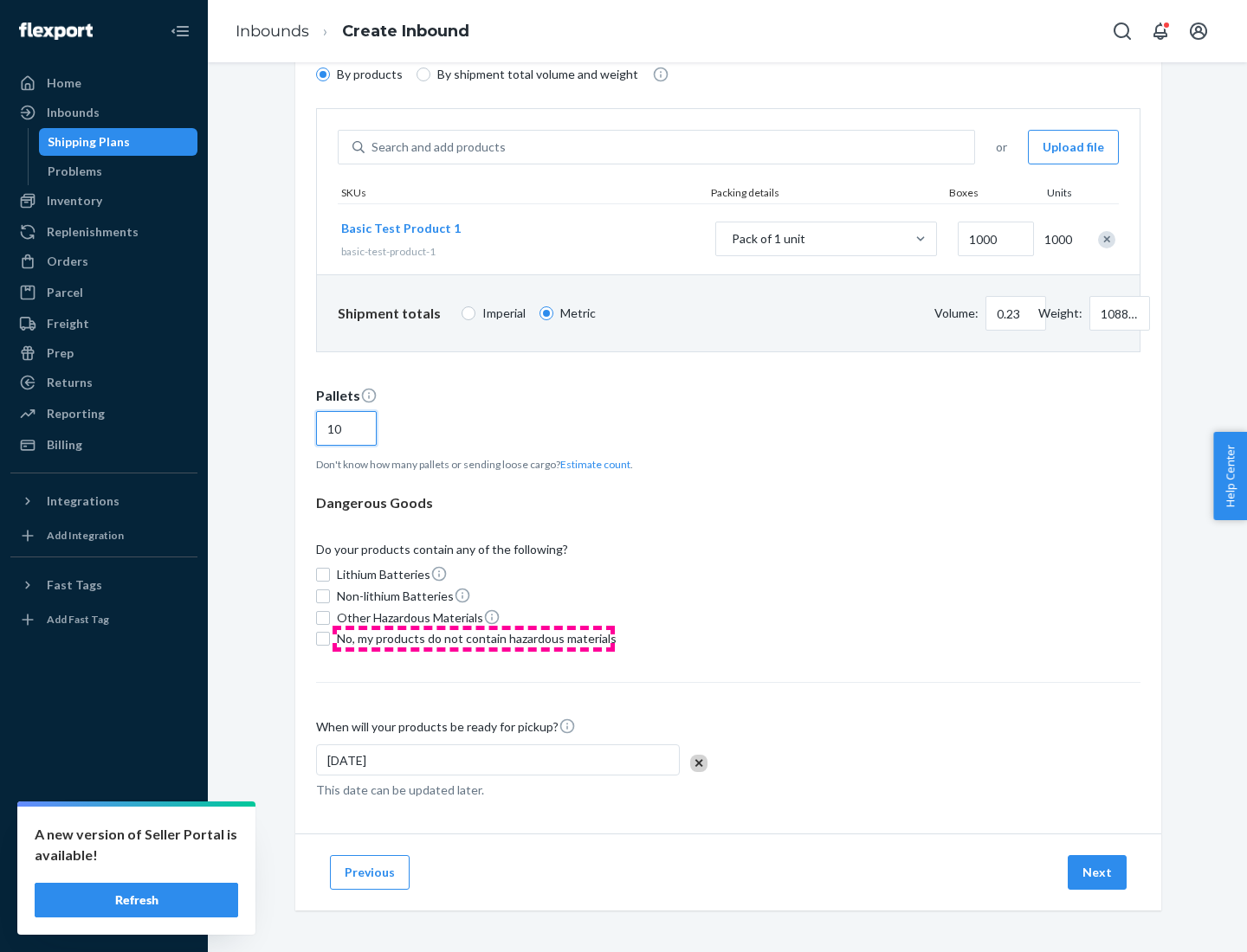
type input "10"
click at [474, 639] on span "No, my products do not contain hazardous materials" at bounding box center [477, 639] width 280 height 18
click at [330, 639] on input "No, my products do not contain hazardous materials" at bounding box center [323, 639] width 14 height 14
checkbox input "true"
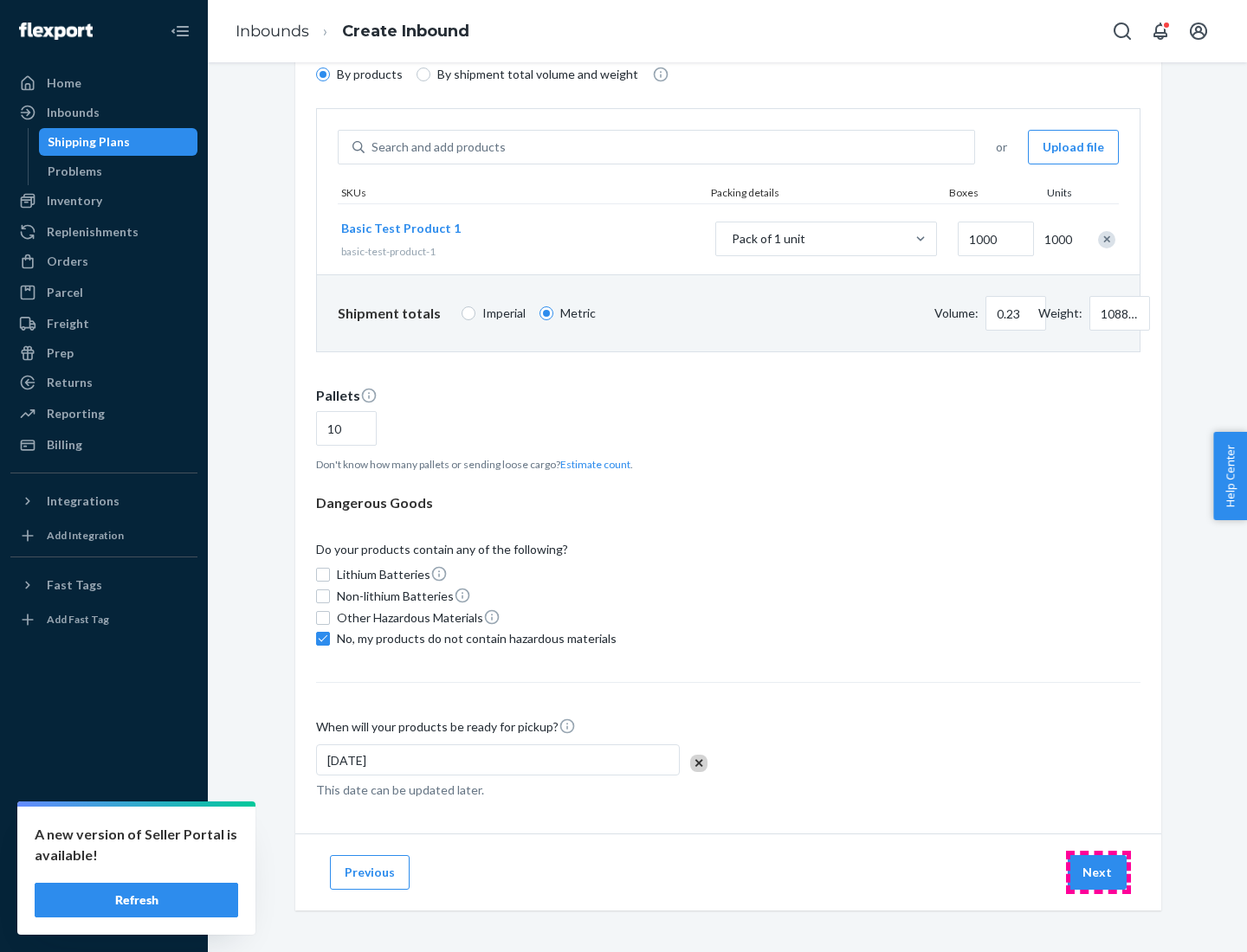
click at [1098, 873] on button "Next" at bounding box center [1097, 872] width 59 height 34
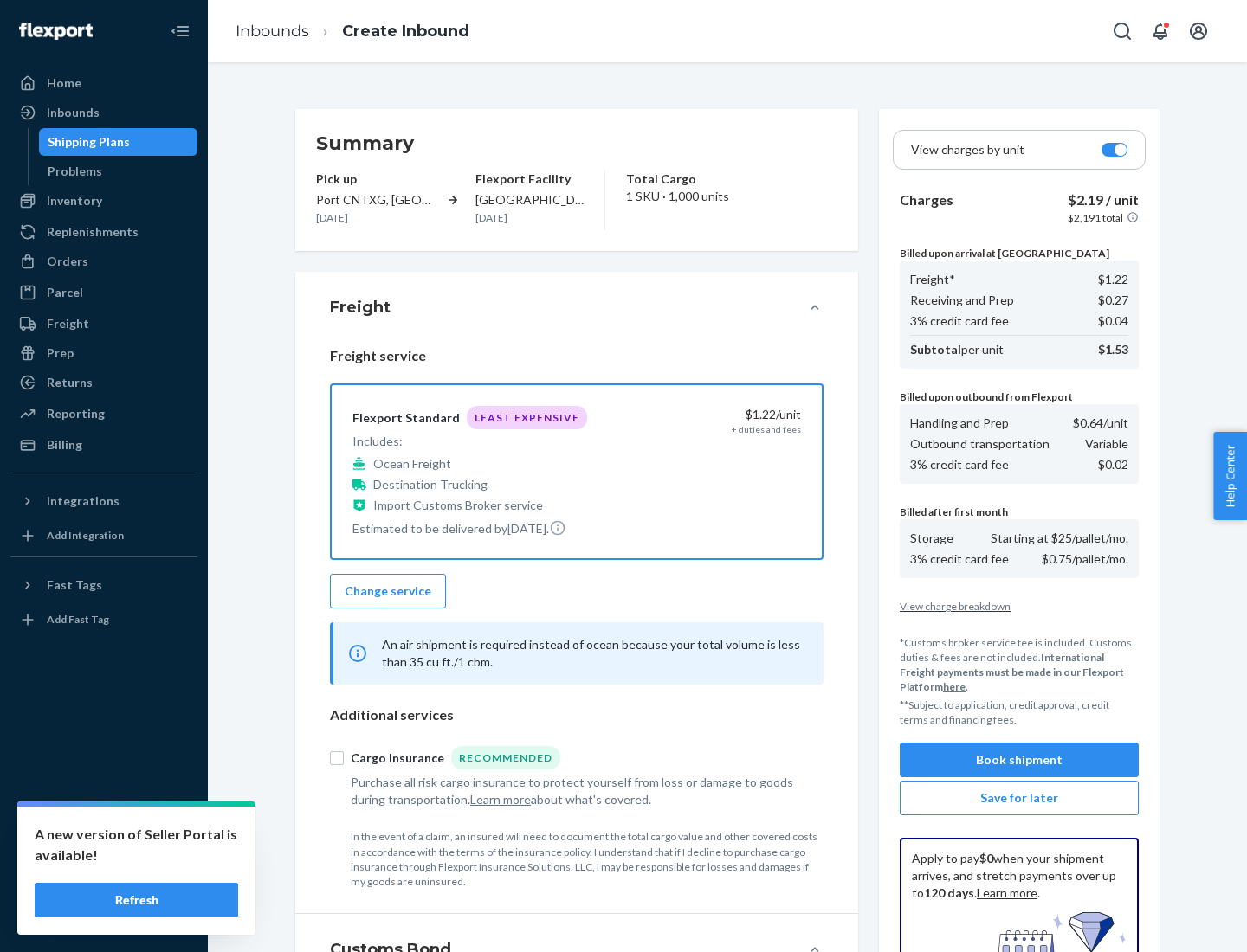
scroll to position [252, 0]
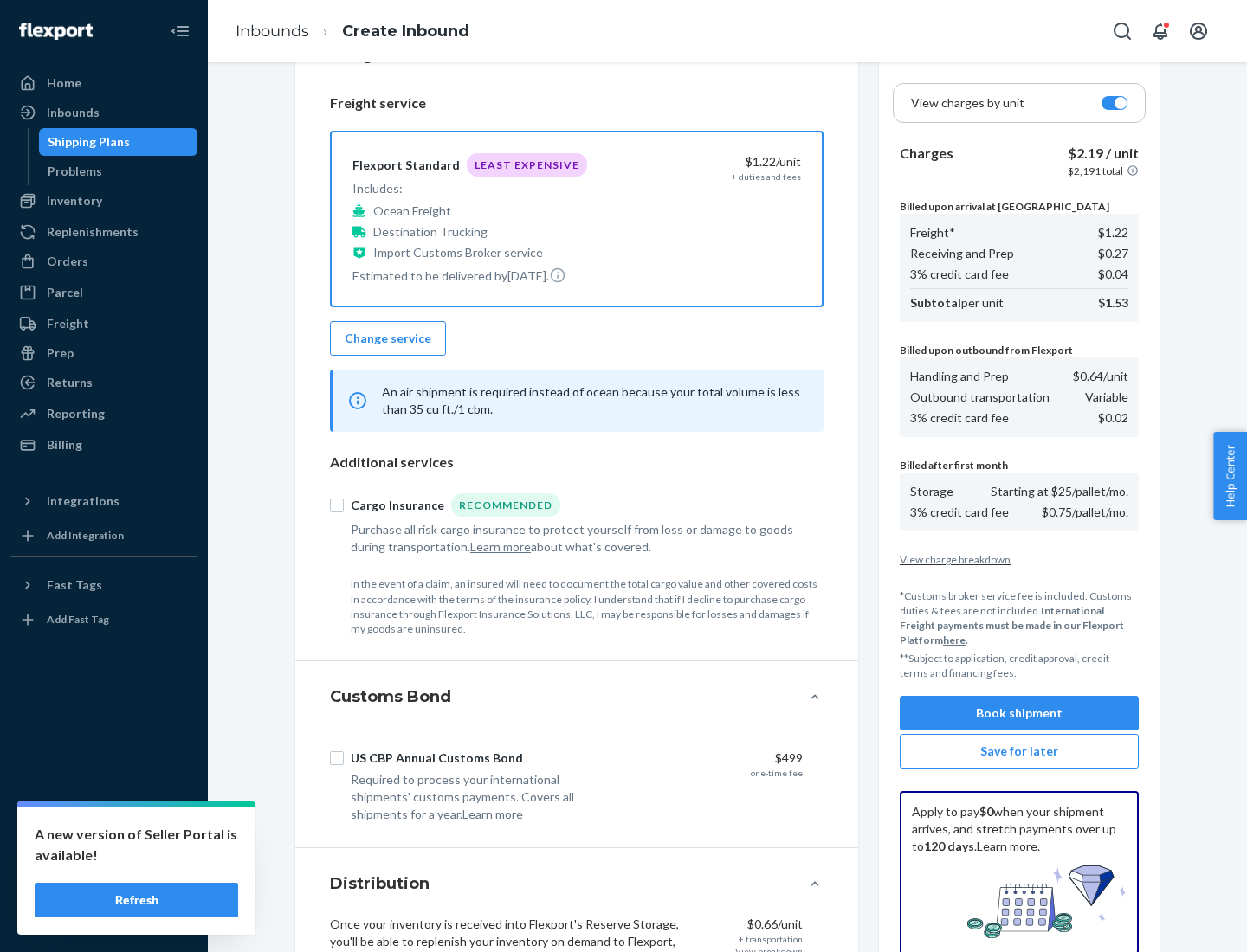
click at [1019, 713] on button "Book shipment" at bounding box center [1019, 712] width 239 height 34
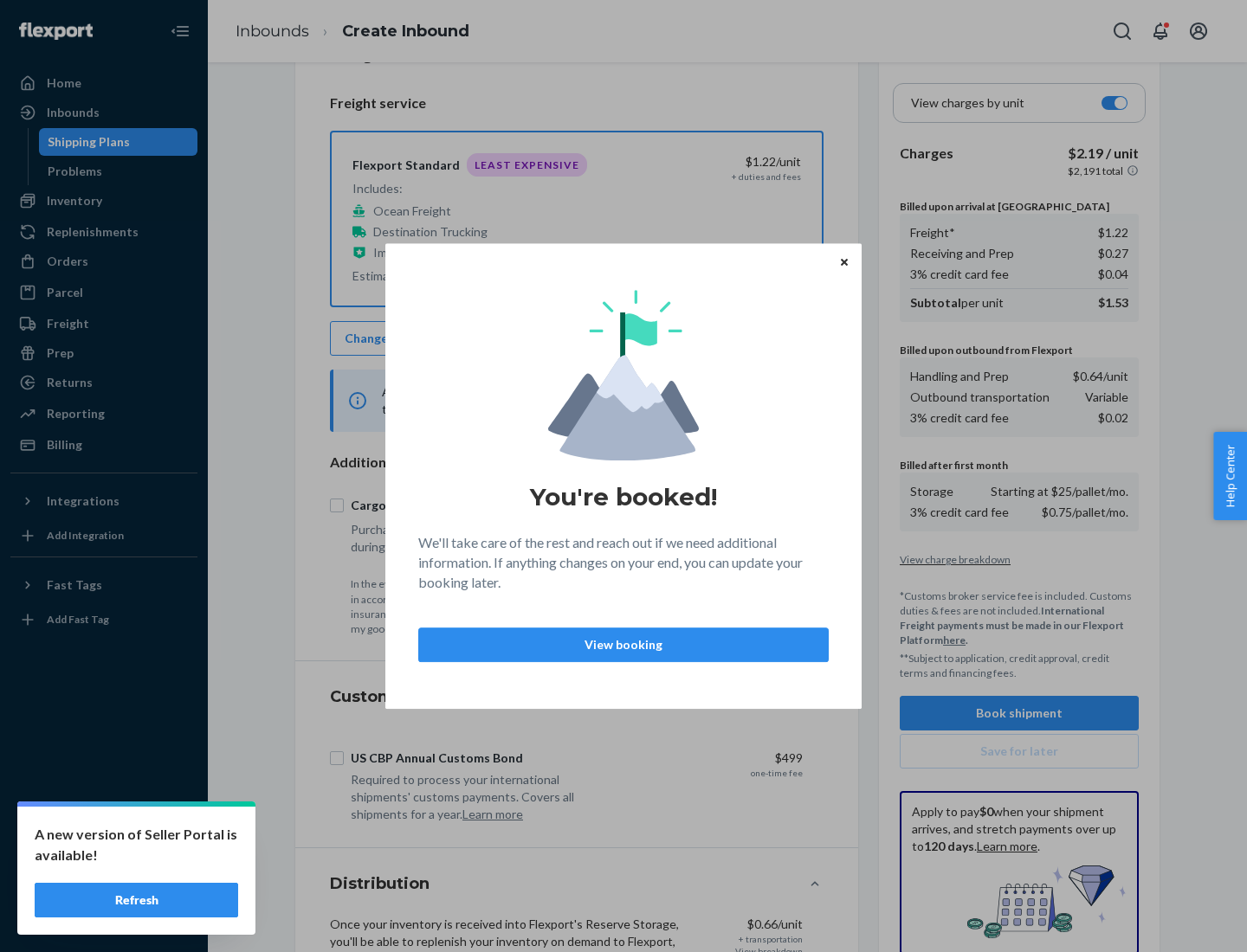
click at [624, 644] on p "View booking" at bounding box center [623, 645] width 381 height 18
